Goal: Task Accomplishment & Management: Manage account settings

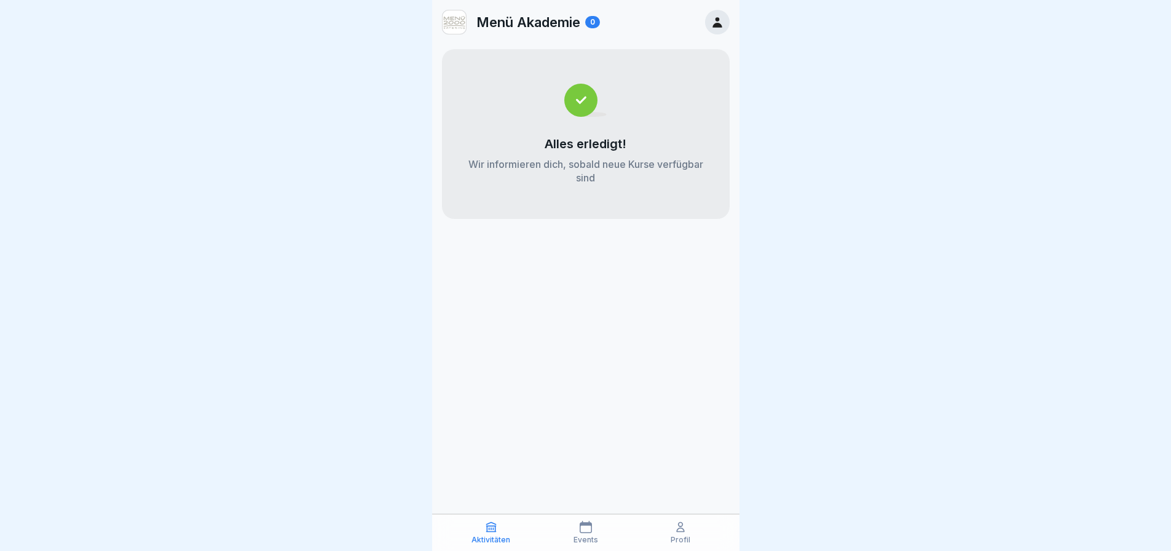
click at [598, 18] on div "0" at bounding box center [592, 22] width 15 height 12
click at [688, 532] on div "Profil" at bounding box center [680, 532] width 89 height 23
click at [676, 532] on icon at bounding box center [681, 527] width 12 height 12
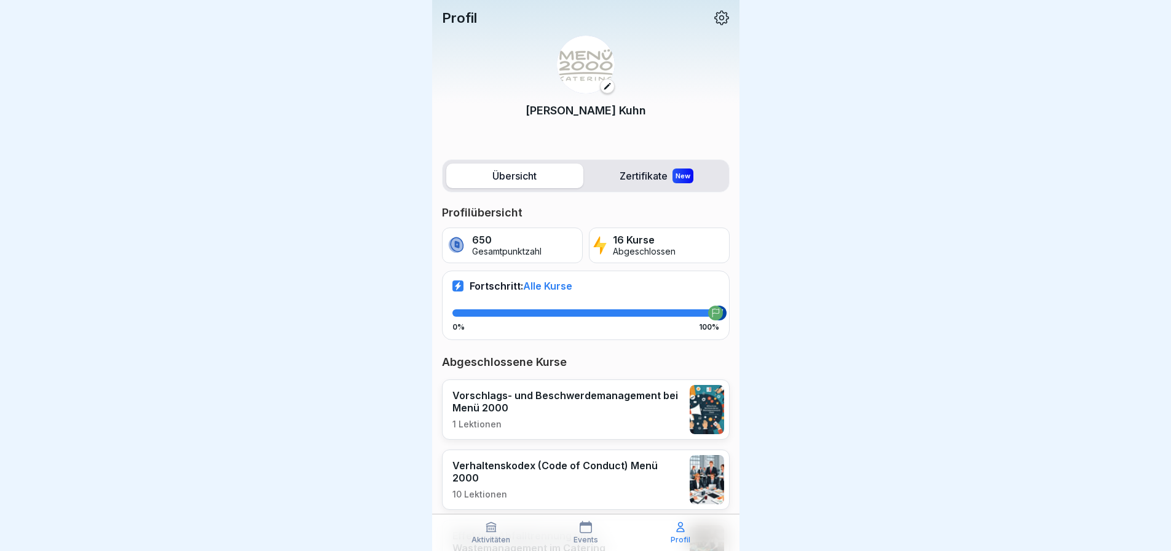
click at [485, 241] on p "650" at bounding box center [506, 240] width 69 height 12
click at [605, 91] on button at bounding box center [607, 86] width 15 height 15
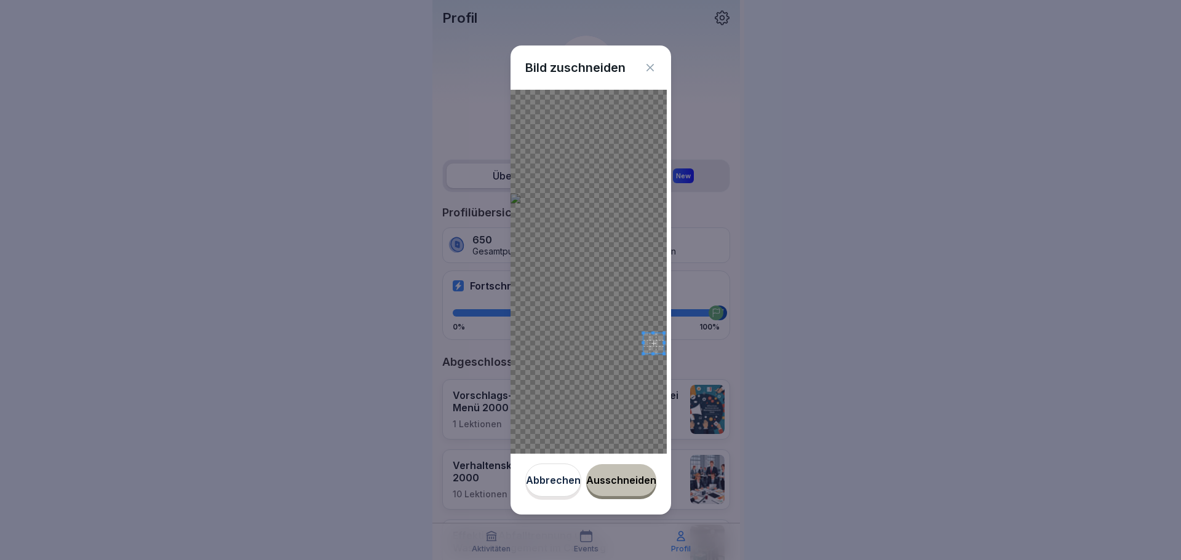
click at [629, 330] on div at bounding box center [588, 272] width 156 height 364
click at [620, 324] on div at bounding box center [588, 272] width 156 height 364
click at [602, 263] on div at bounding box center [588, 272] width 156 height 364
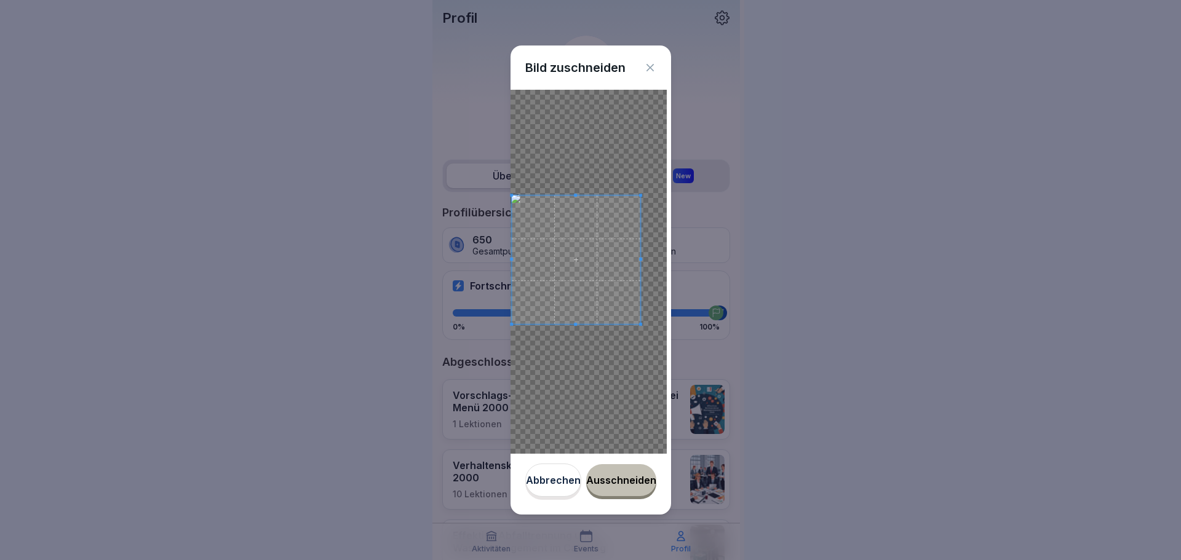
click at [643, 357] on div at bounding box center [588, 272] width 156 height 364
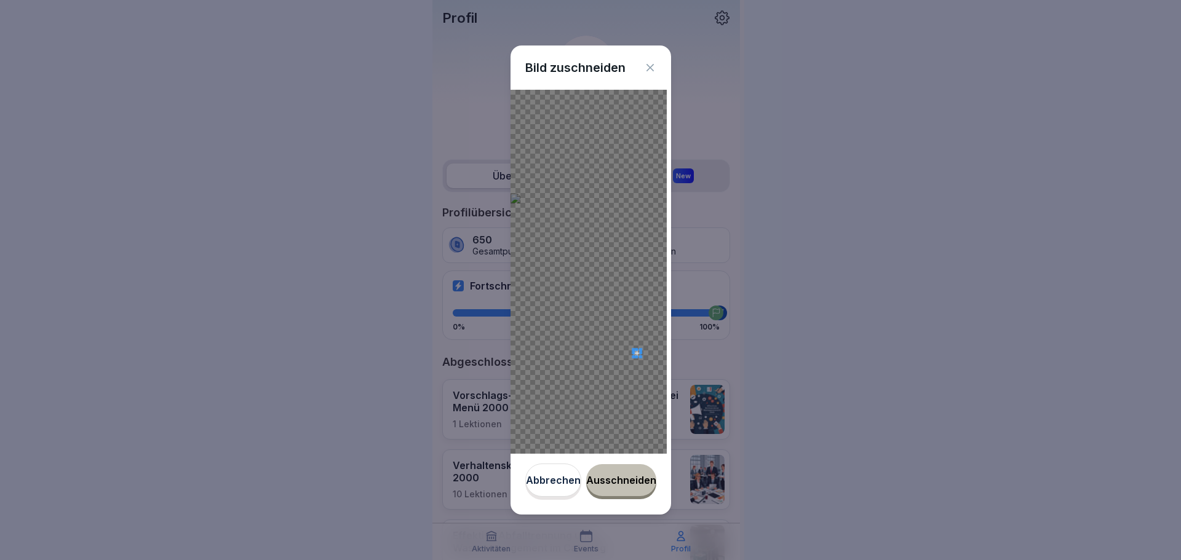
click at [598, 341] on div at bounding box center [588, 272] width 156 height 364
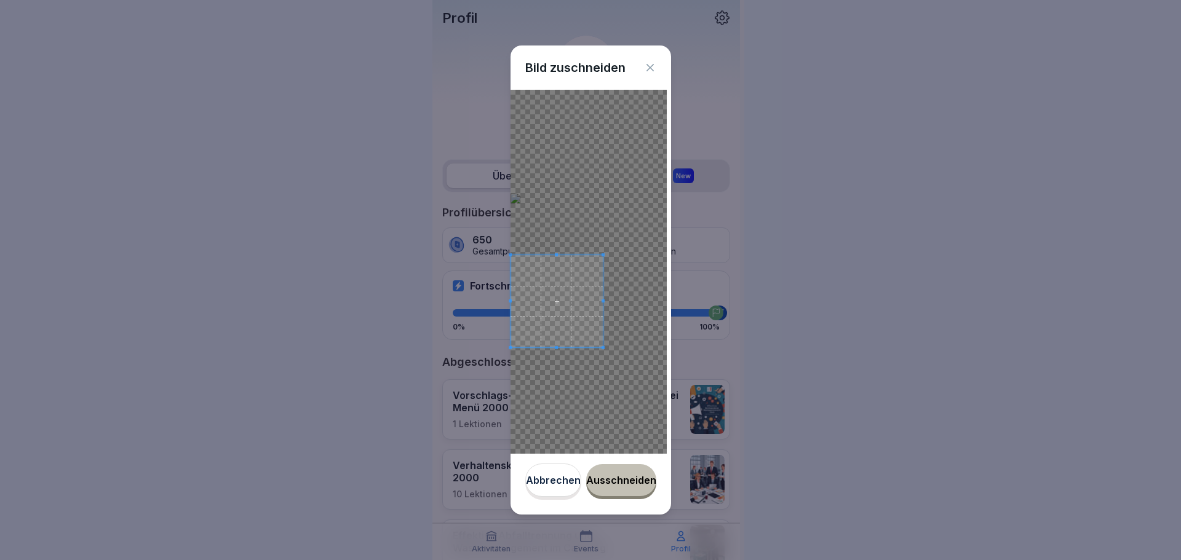
click at [607, 216] on div at bounding box center [588, 272] width 156 height 364
click at [564, 218] on div at bounding box center [588, 272] width 156 height 364
click at [555, 227] on div at bounding box center [588, 272] width 156 height 364
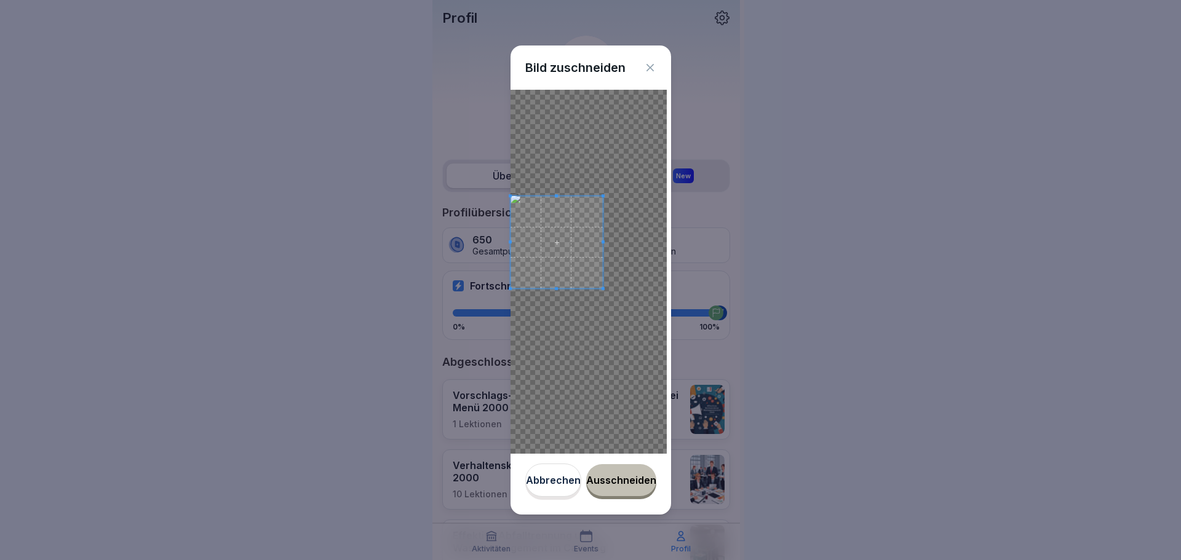
click at [566, 251] on span at bounding box center [556, 242] width 92 height 92
click at [617, 484] on div "Ausschneiden" at bounding box center [621, 480] width 70 height 11
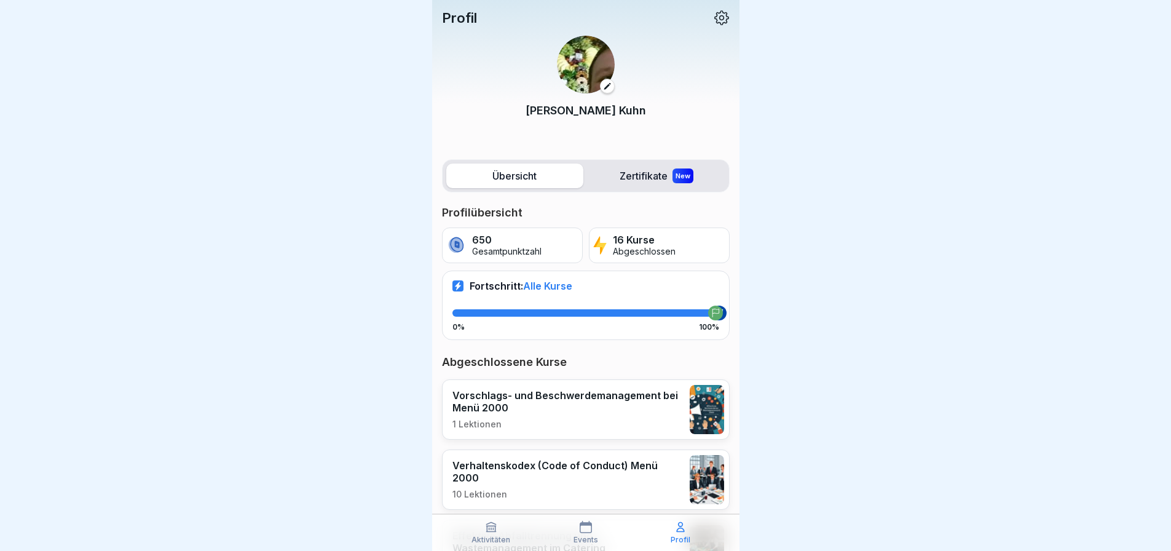
scroll to position [9, 0]
